Goal: Transaction & Acquisition: Purchase product/service

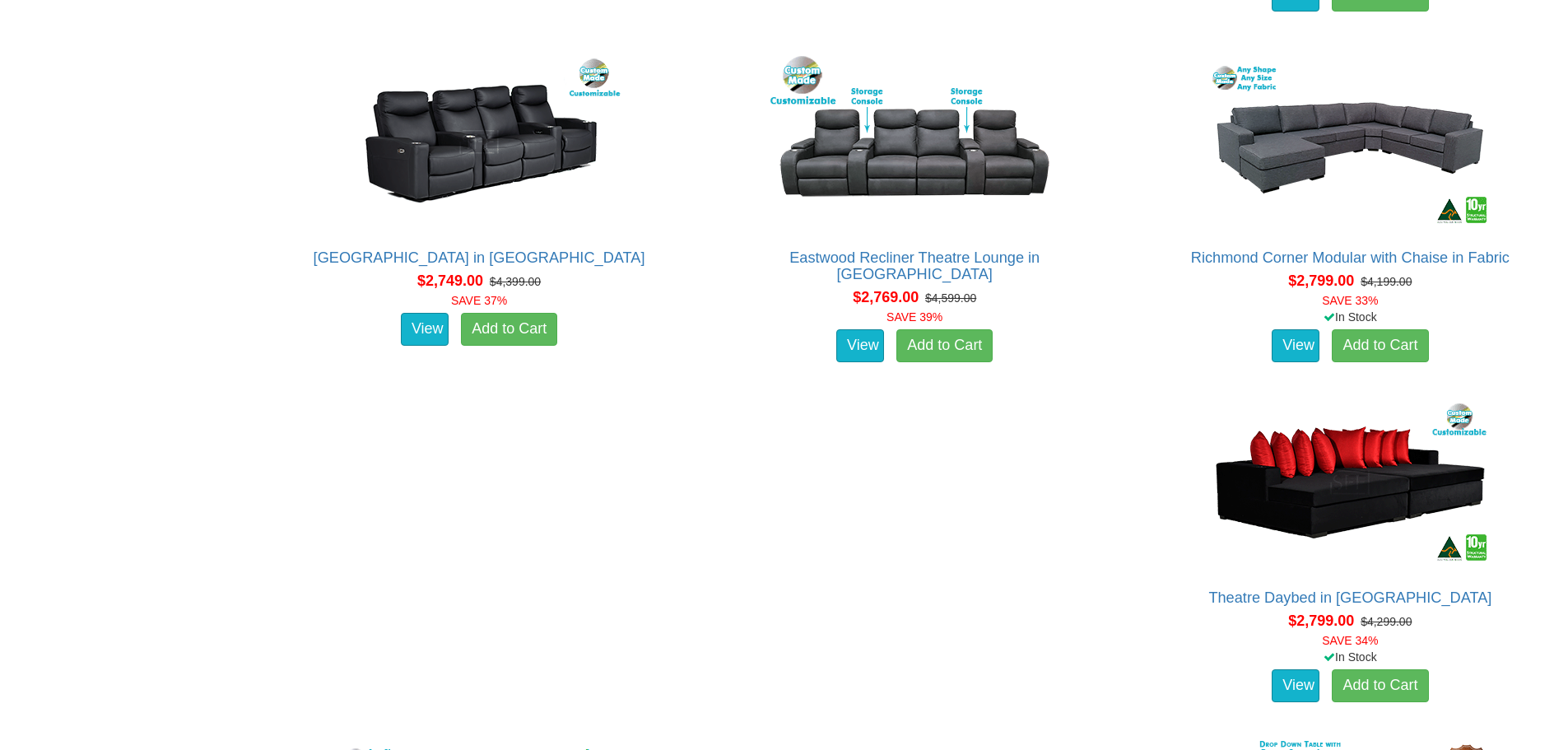
scroll to position [6006, 0]
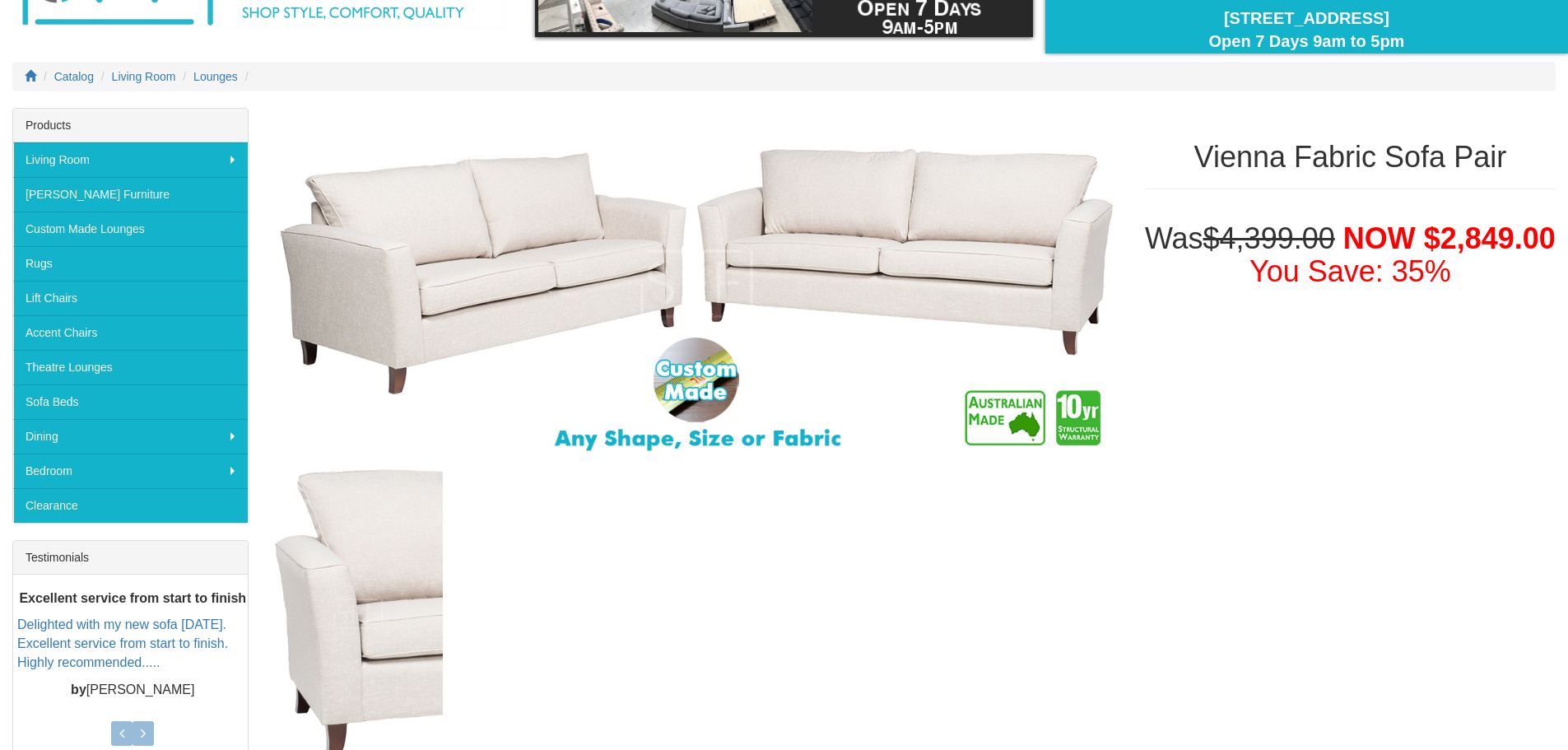
scroll to position [165, 0]
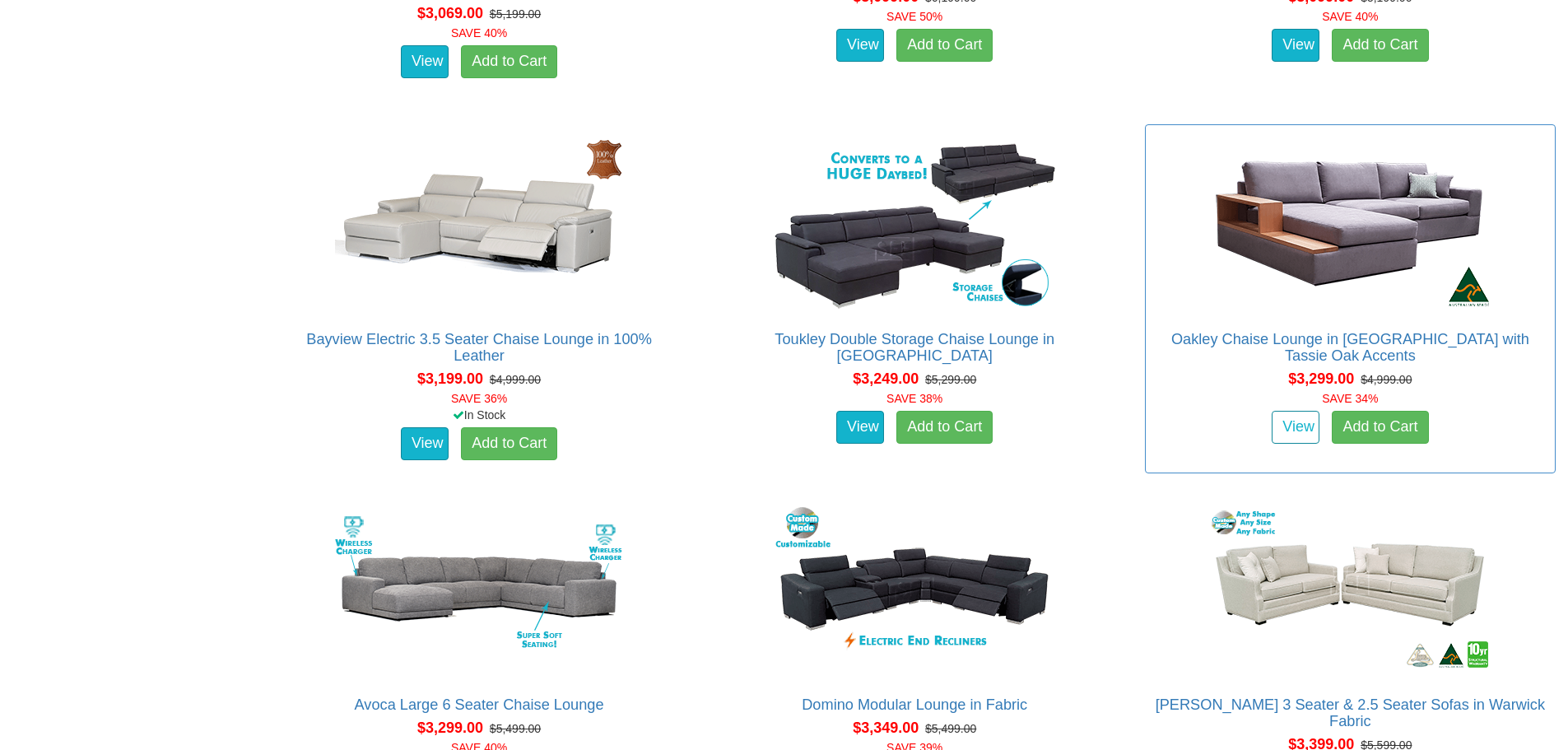
scroll to position [7473, 0]
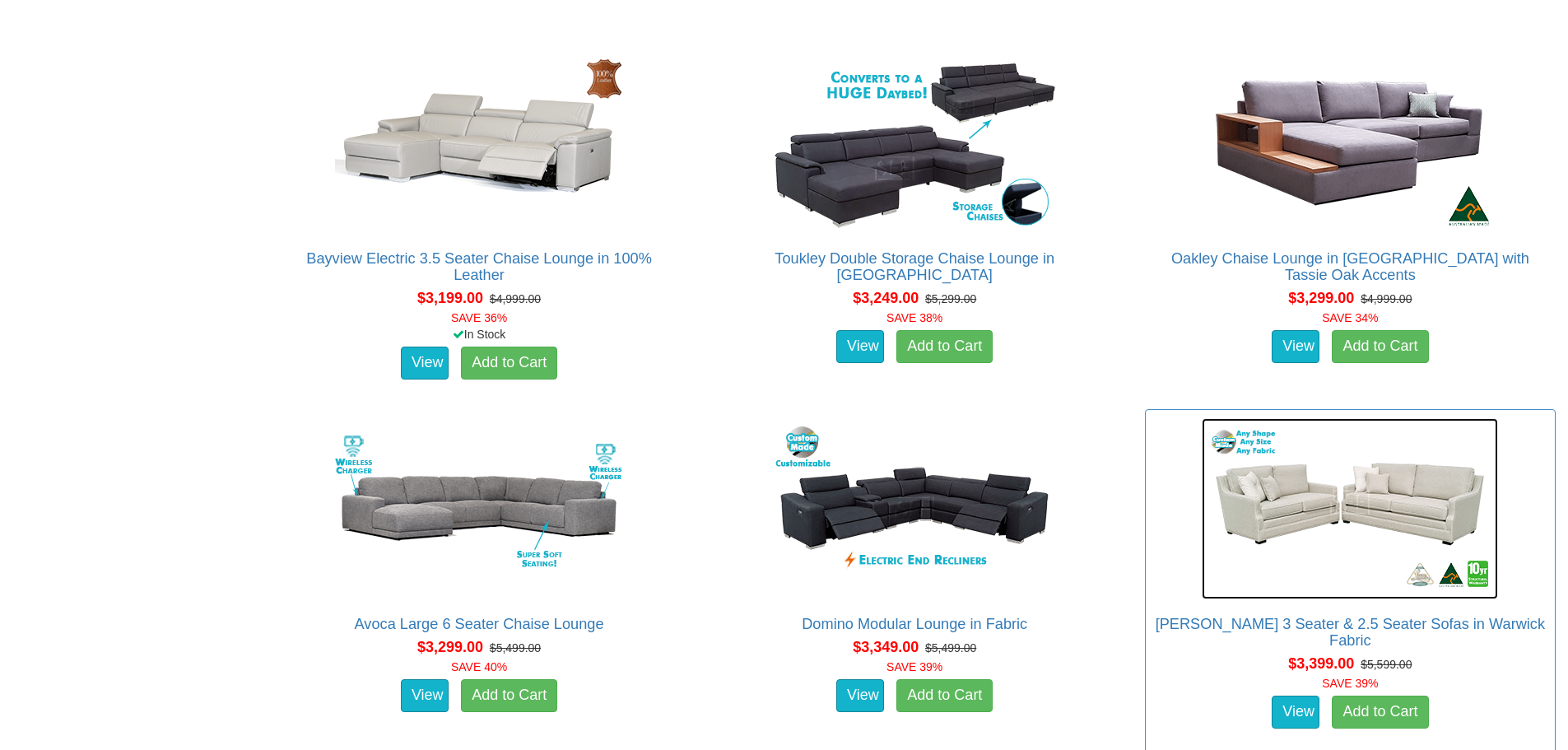
click at [1332, 568] on img at bounding box center [1349, 508] width 296 height 181
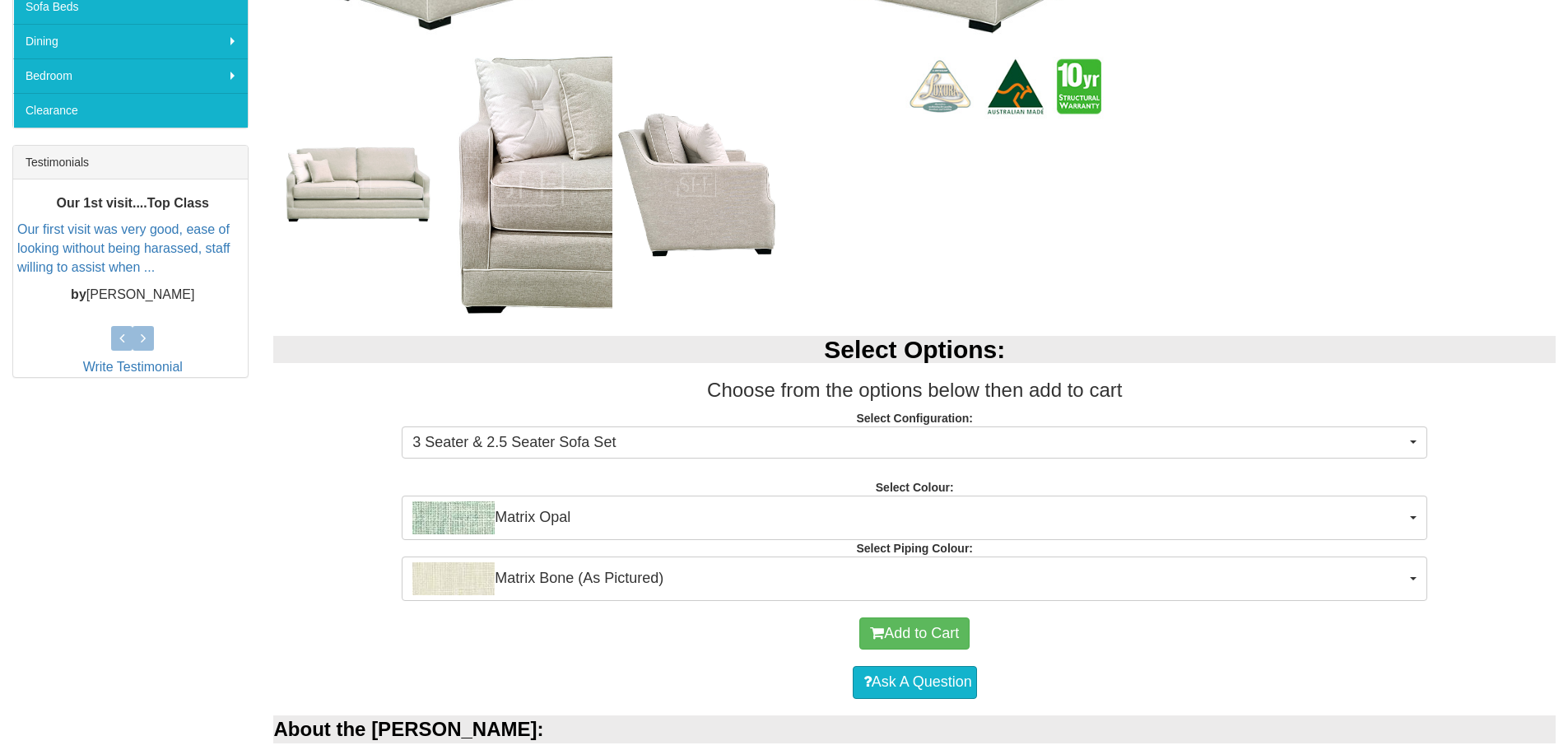
scroll to position [576, 0]
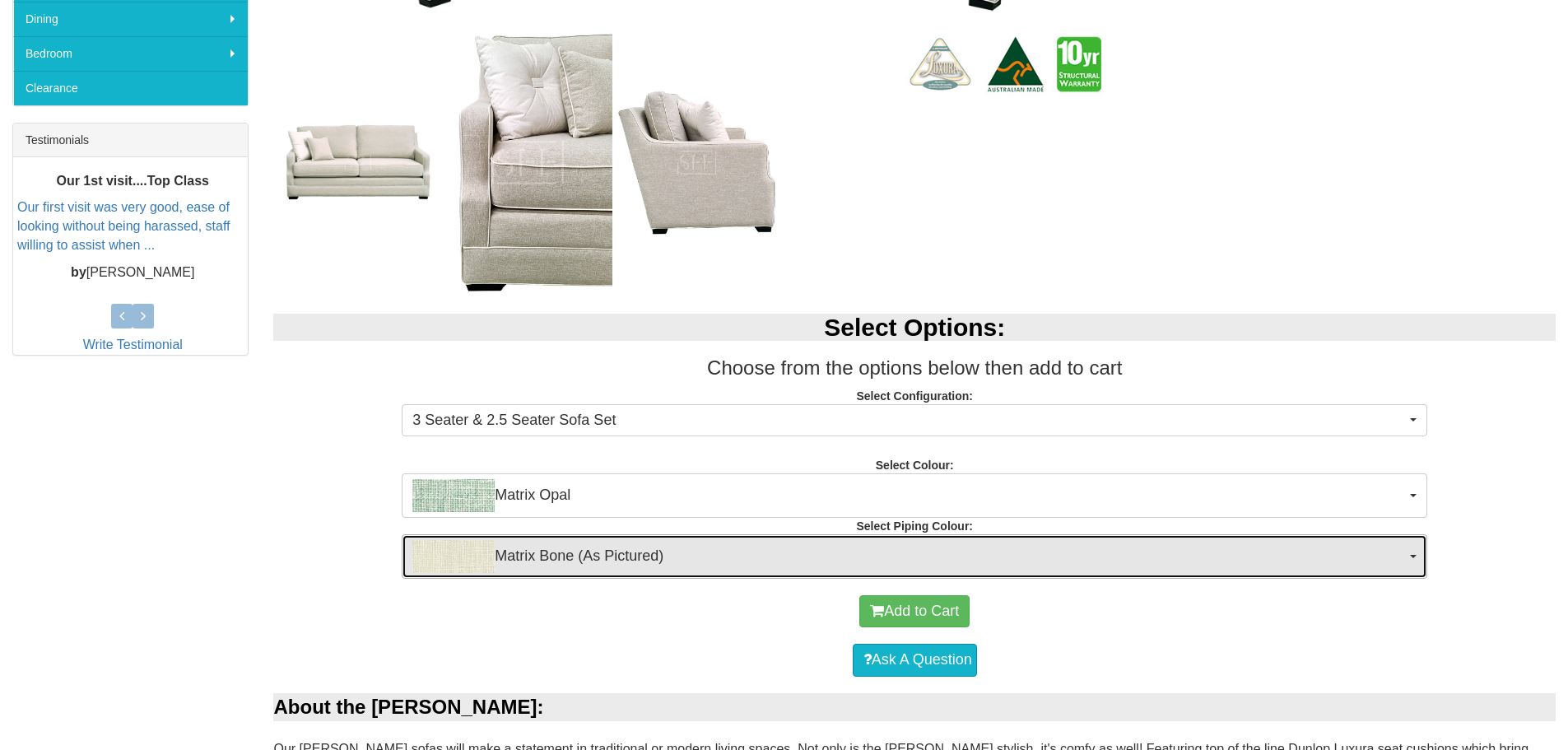
click at [648, 556] on span "Matrix Bone (As Pictured)" at bounding box center [909, 556] width 994 height 33
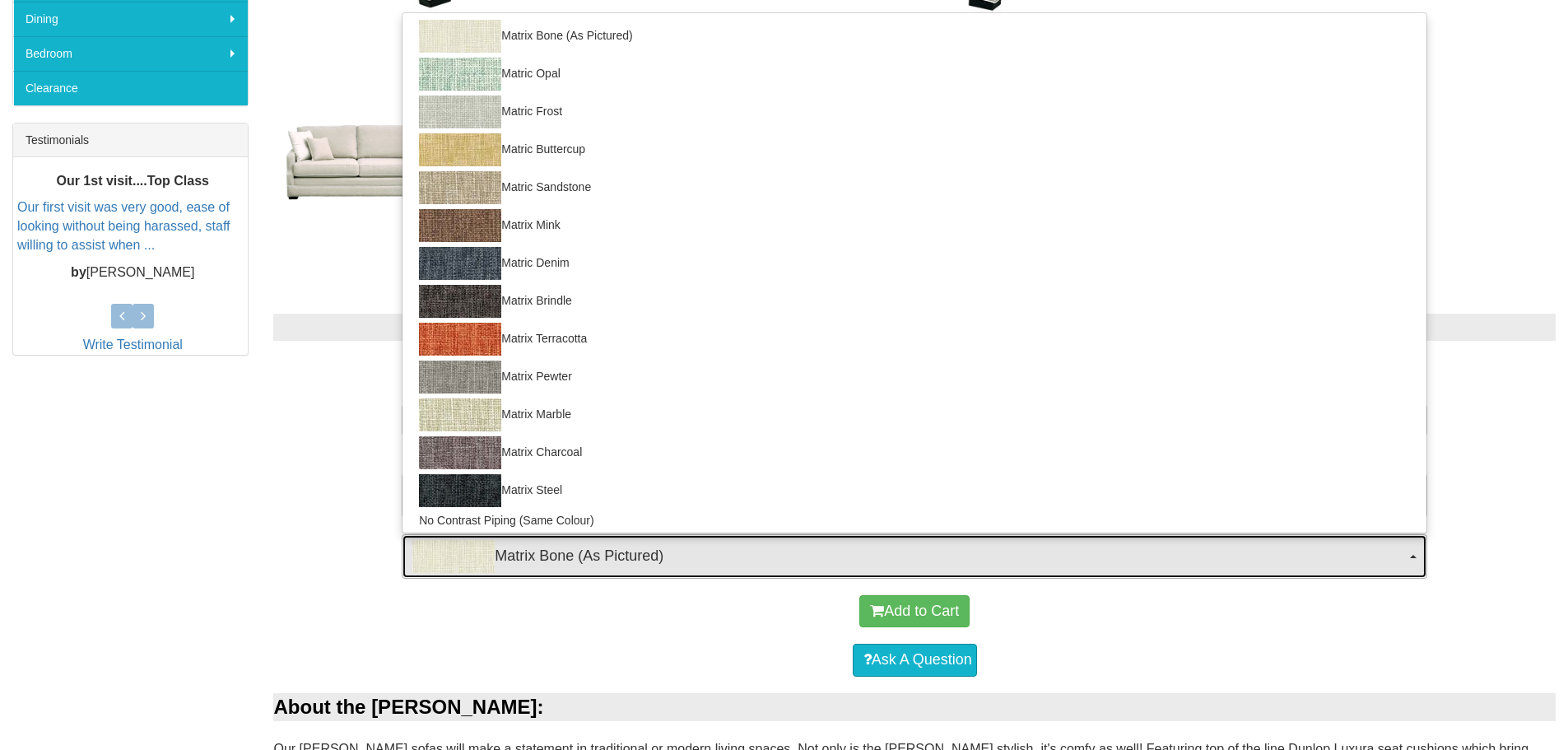
click at [648, 556] on span "Matrix Bone (As Pictured)" at bounding box center [909, 556] width 994 height 33
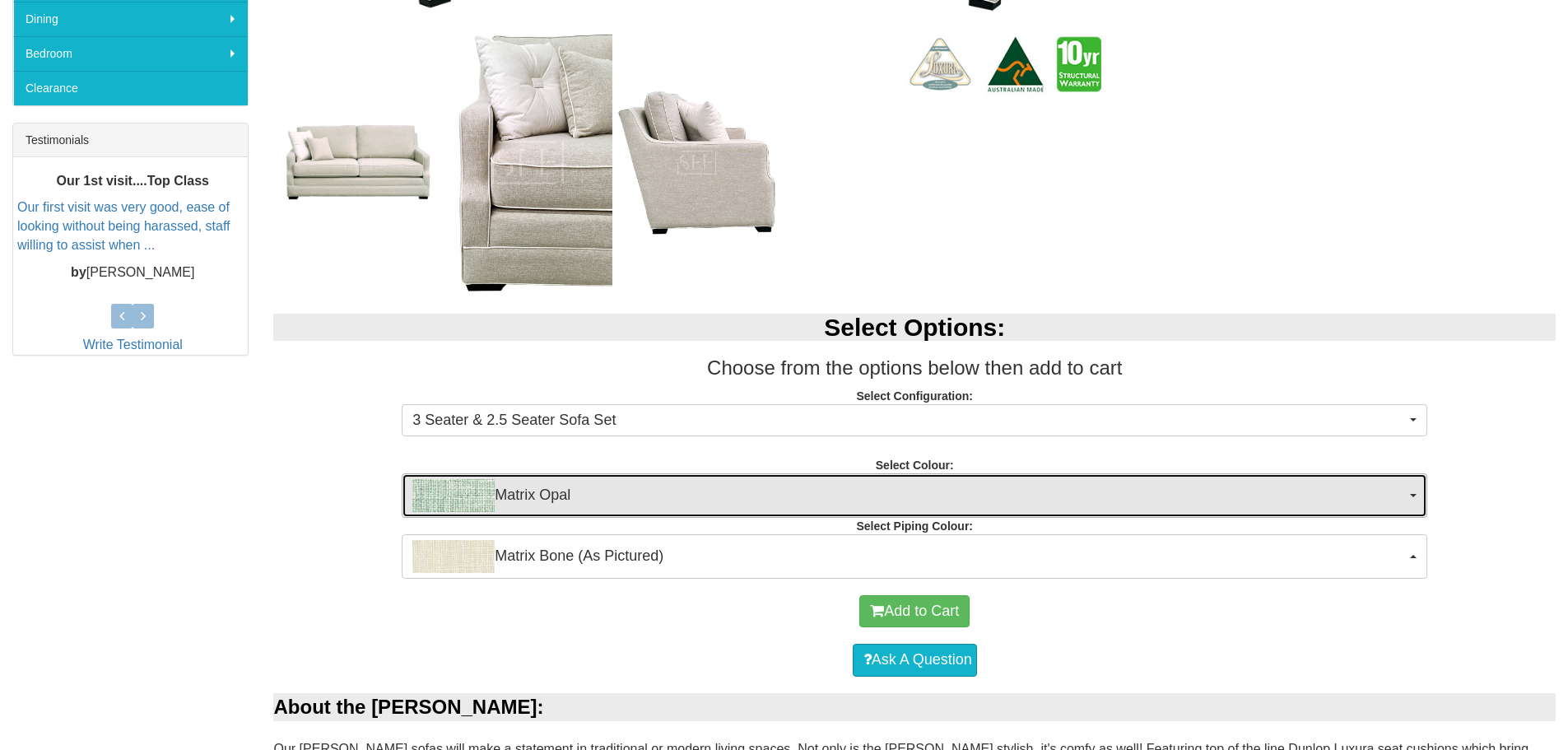
click at [648, 480] on span "Matrix Opal" at bounding box center [909, 495] width 994 height 33
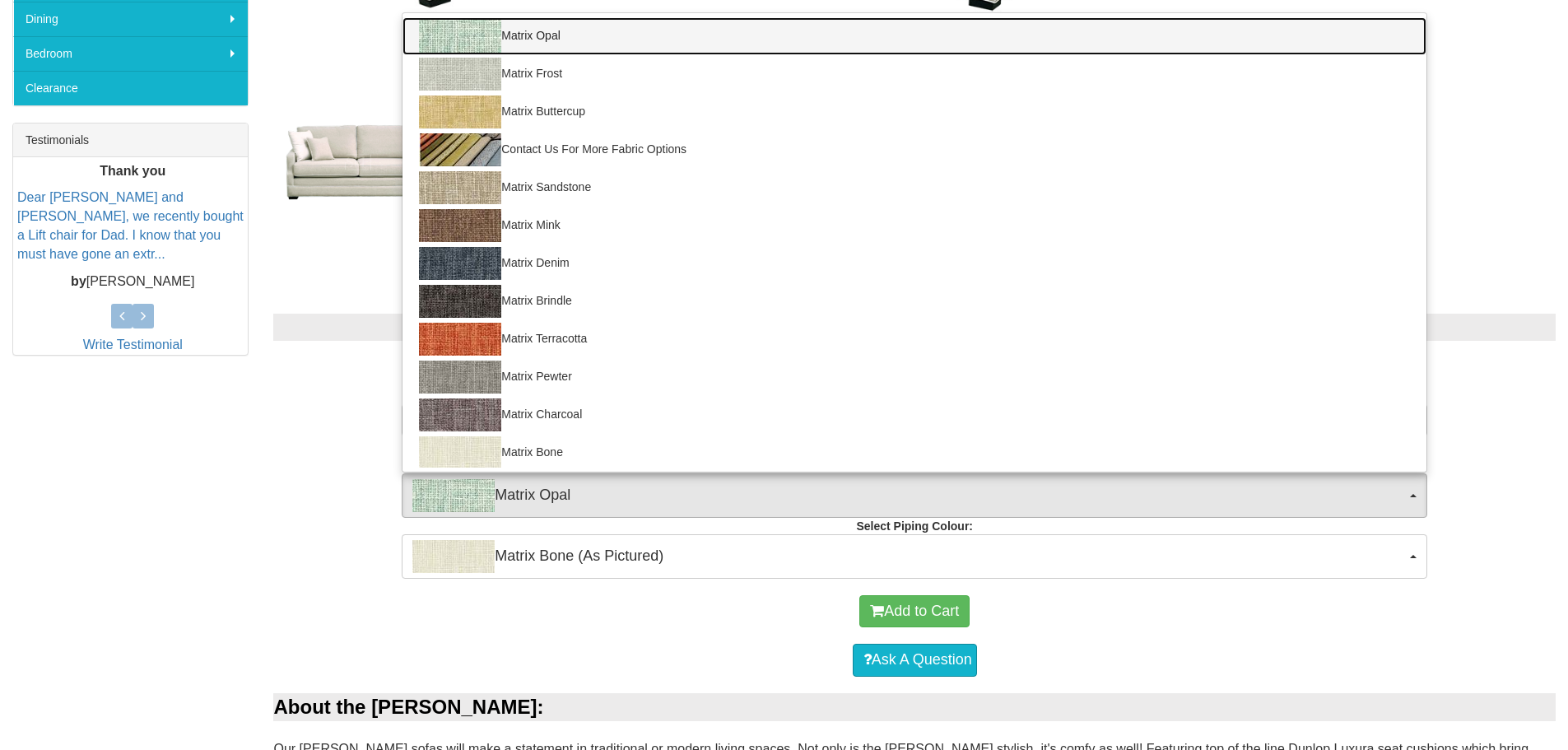
click at [693, 36] on link "Matrix Opal" at bounding box center [914, 36] width 1024 height 38
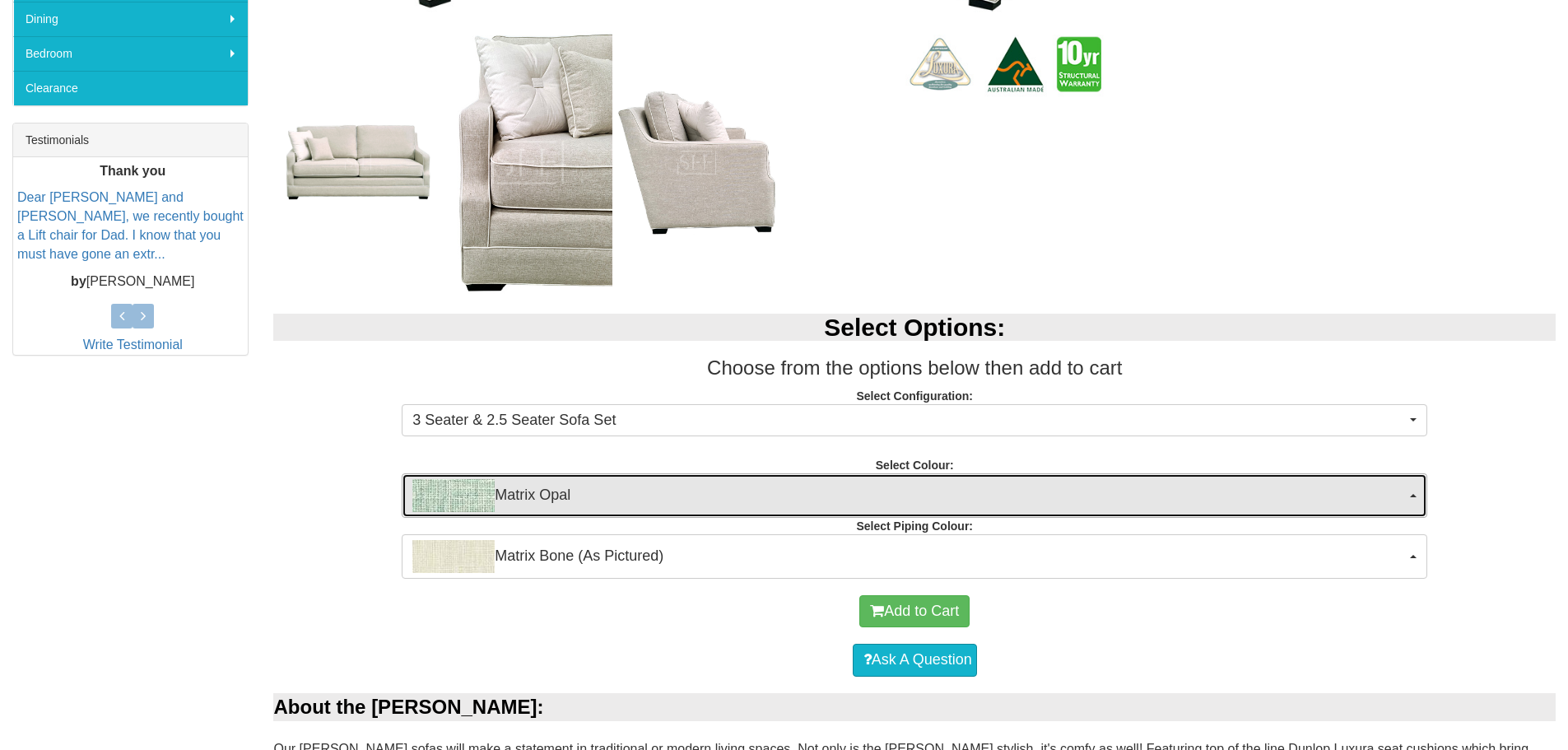
click at [676, 502] on span "Matrix Opal" at bounding box center [909, 495] width 994 height 33
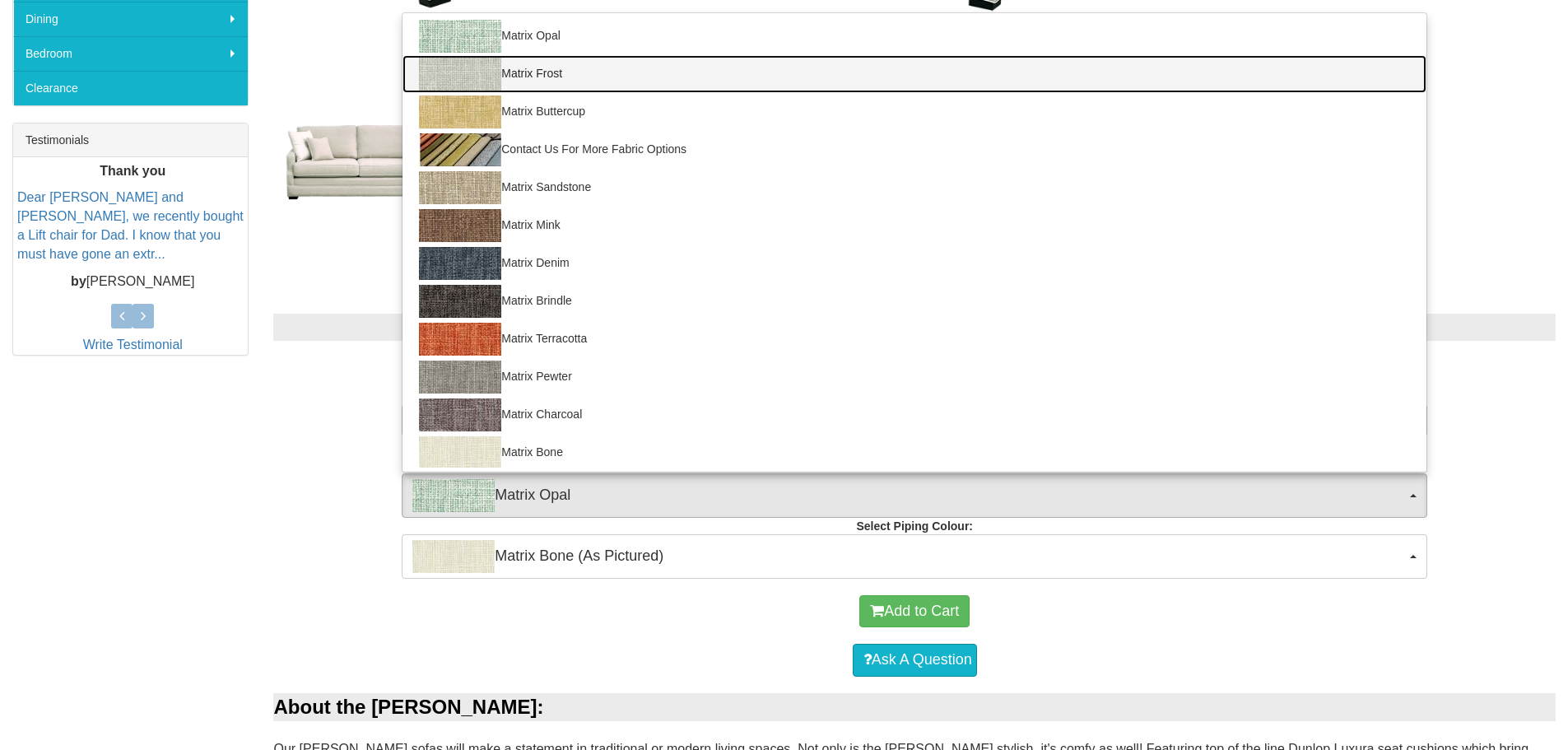
click at [576, 89] on link "Matrix Frost" at bounding box center [914, 73] width 1024 height 38
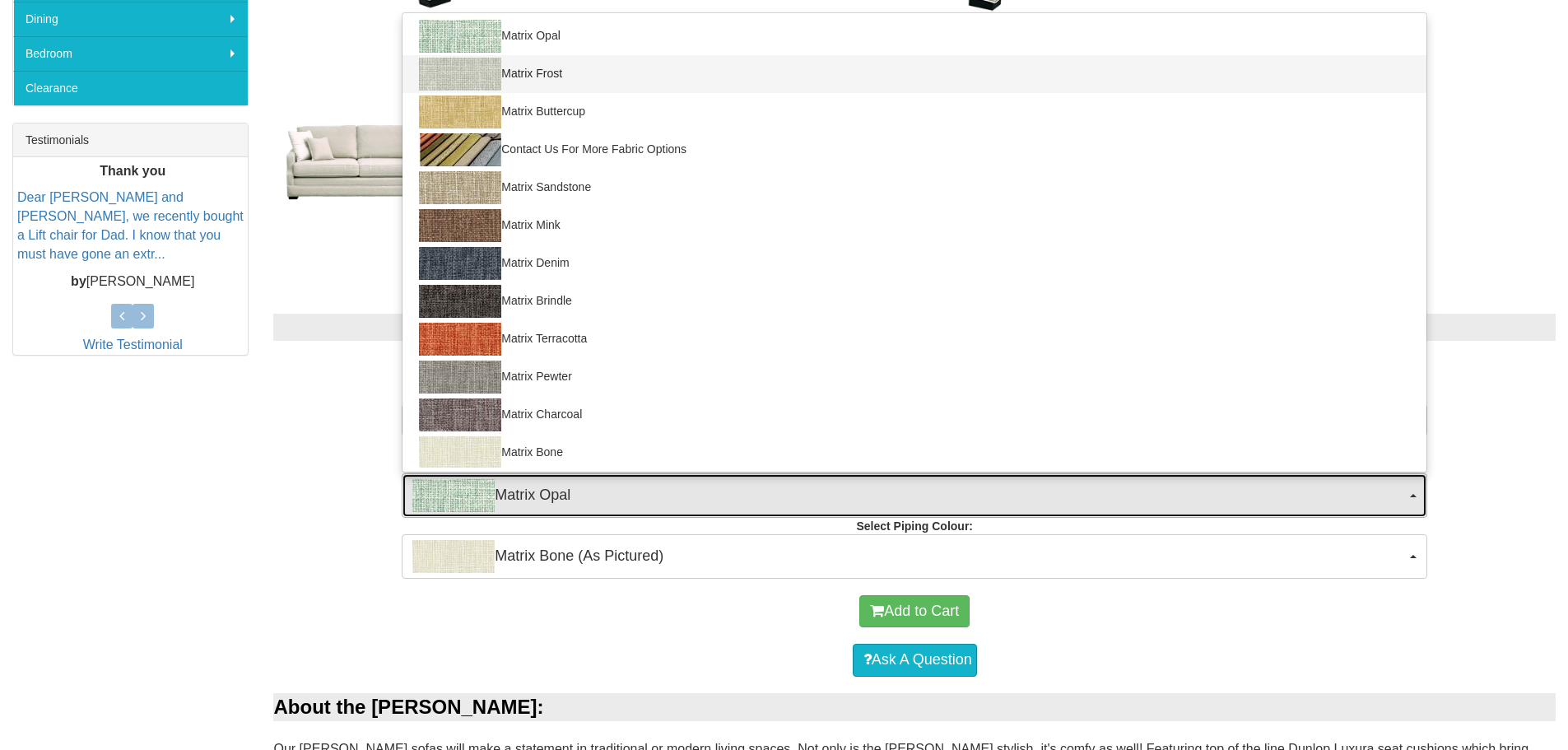
select select "900"
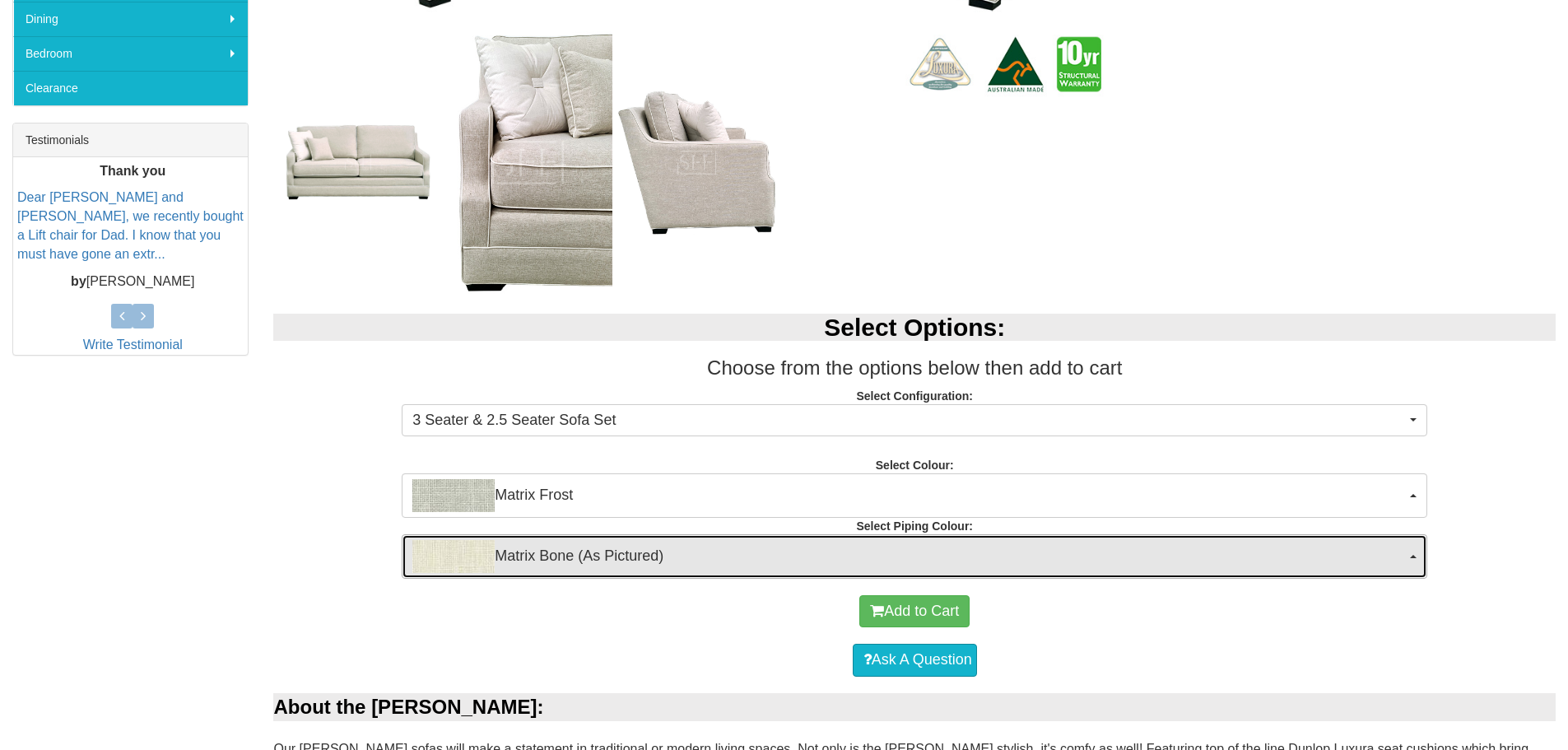
click at [604, 565] on span "Matrix Bone (As Pictured)" at bounding box center [909, 556] width 994 height 33
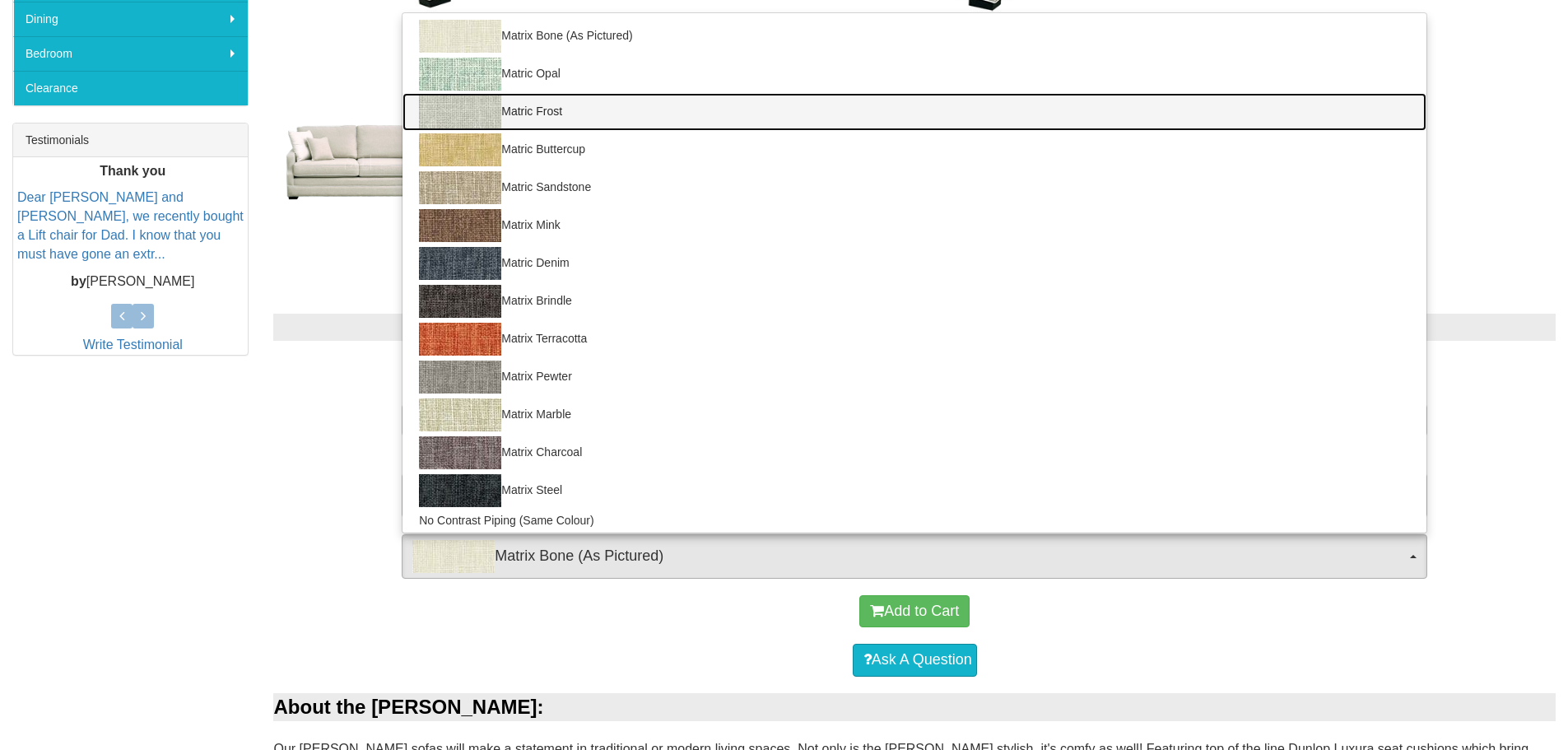
click at [596, 96] on link "Matric Frost" at bounding box center [914, 112] width 1024 height 38
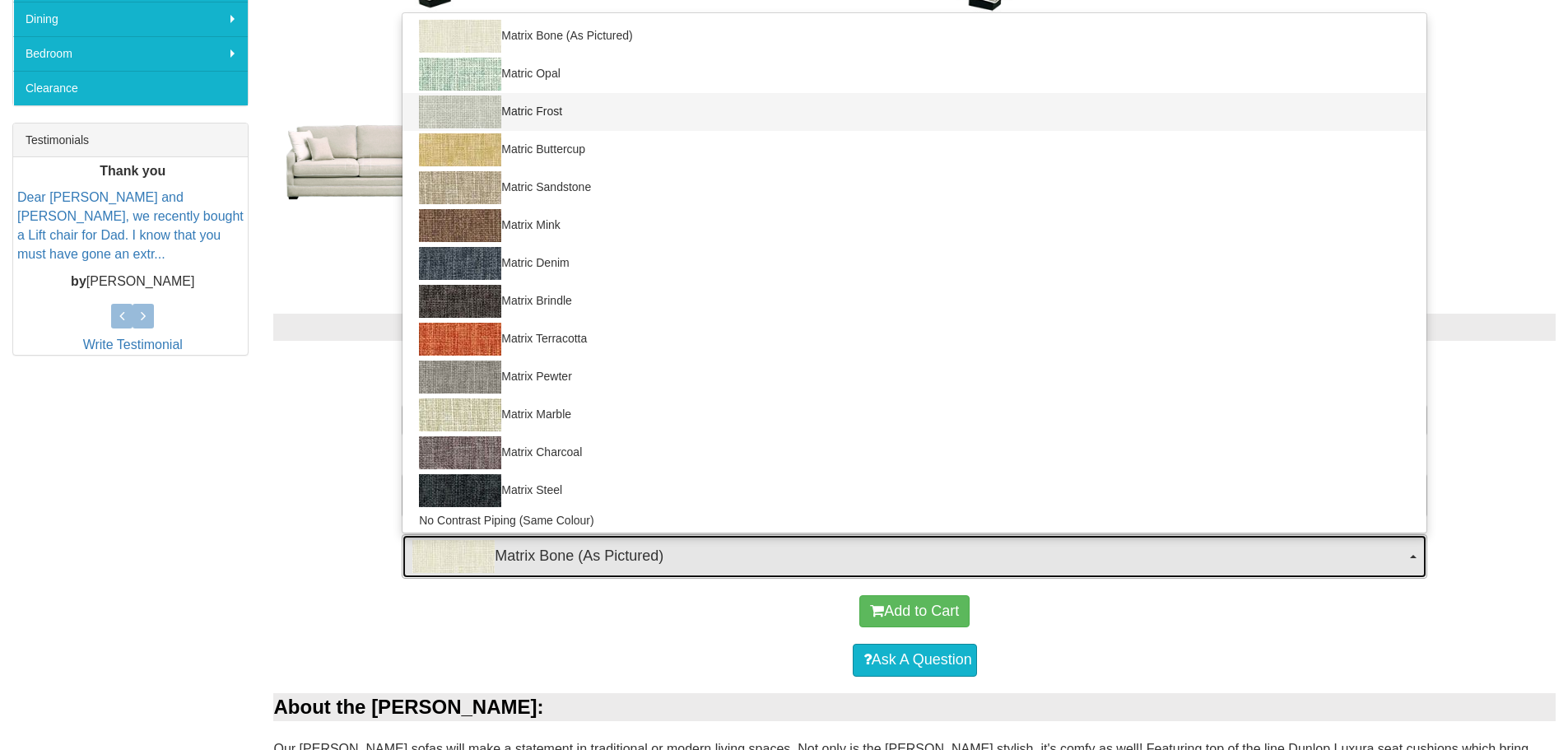
select select "1661"
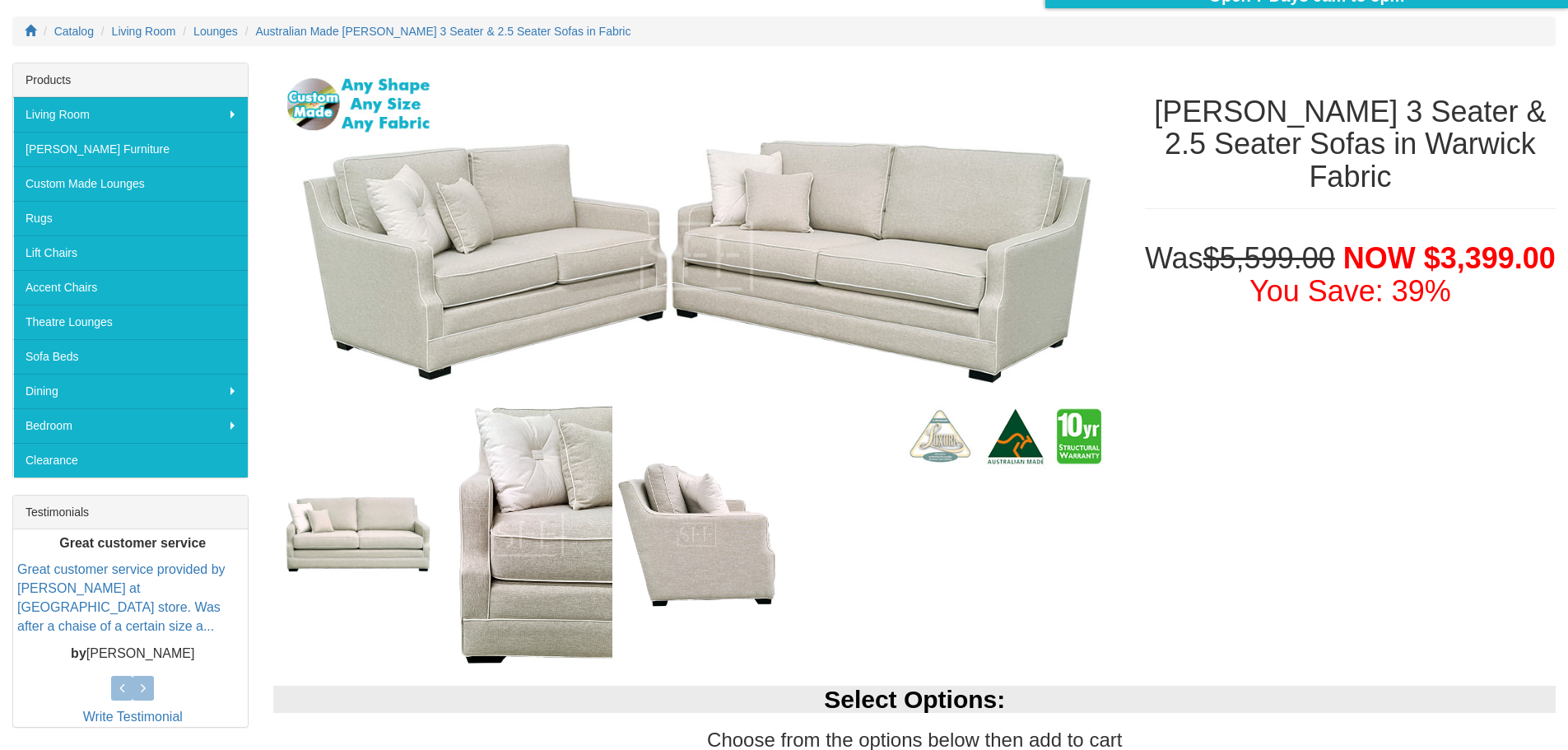
scroll to position [165, 0]
